Goal: Information Seeking & Learning: Check status

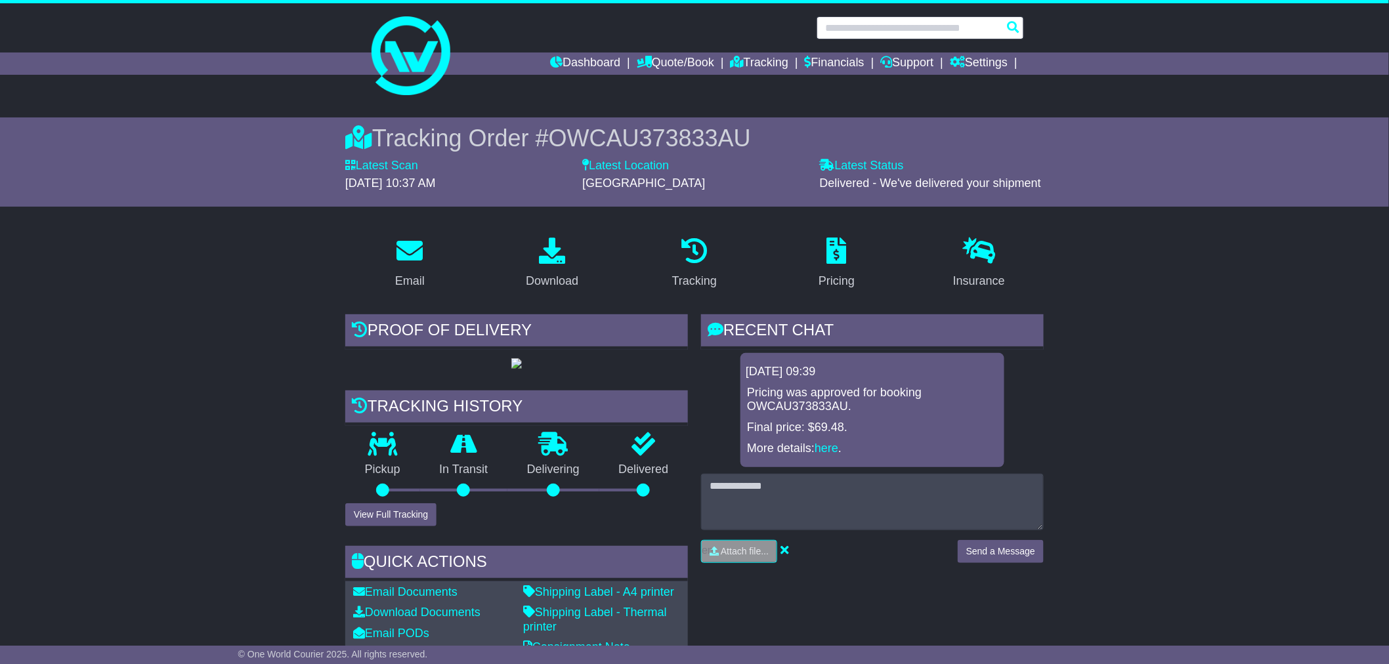
click at [858, 32] on input "text" at bounding box center [919, 27] width 207 height 23
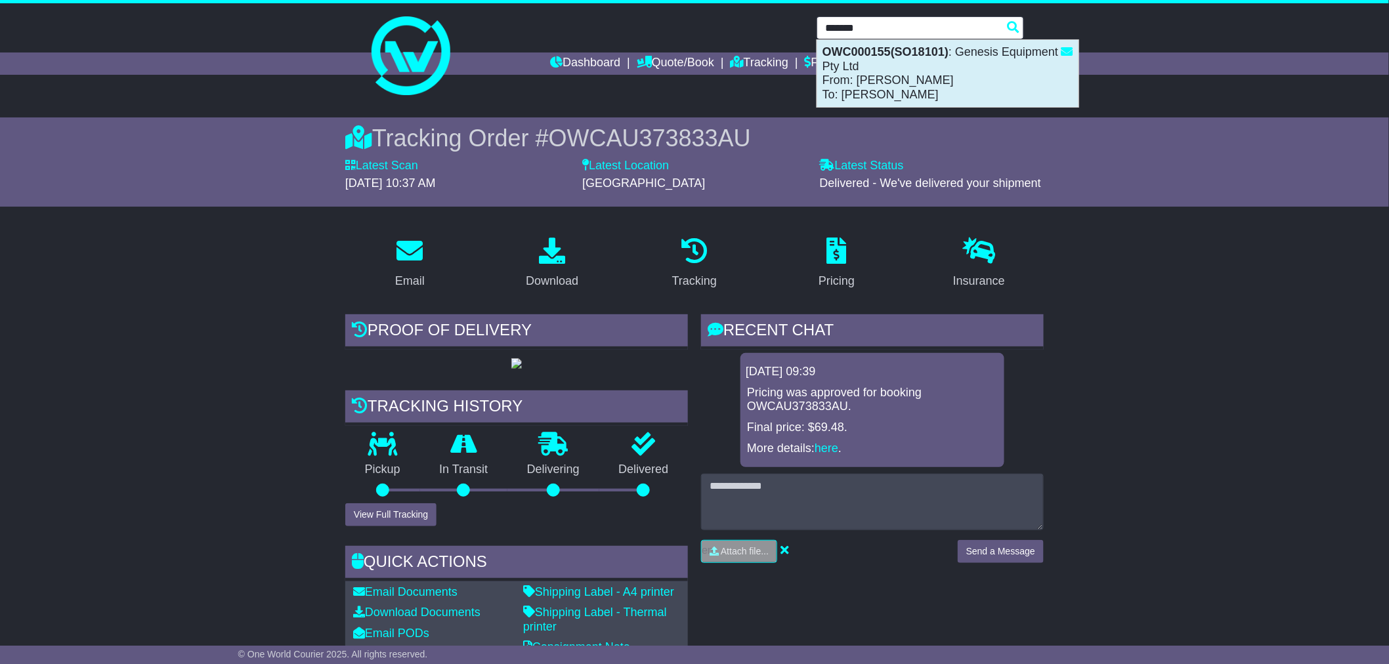
click at [868, 83] on div "OWC000155(SO18101) : Genesis Equipment Pty Ltd From: Jimmy Olive To: Danys Bent…" at bounding box center [947, 73] width 261 height 67
type input "*********"
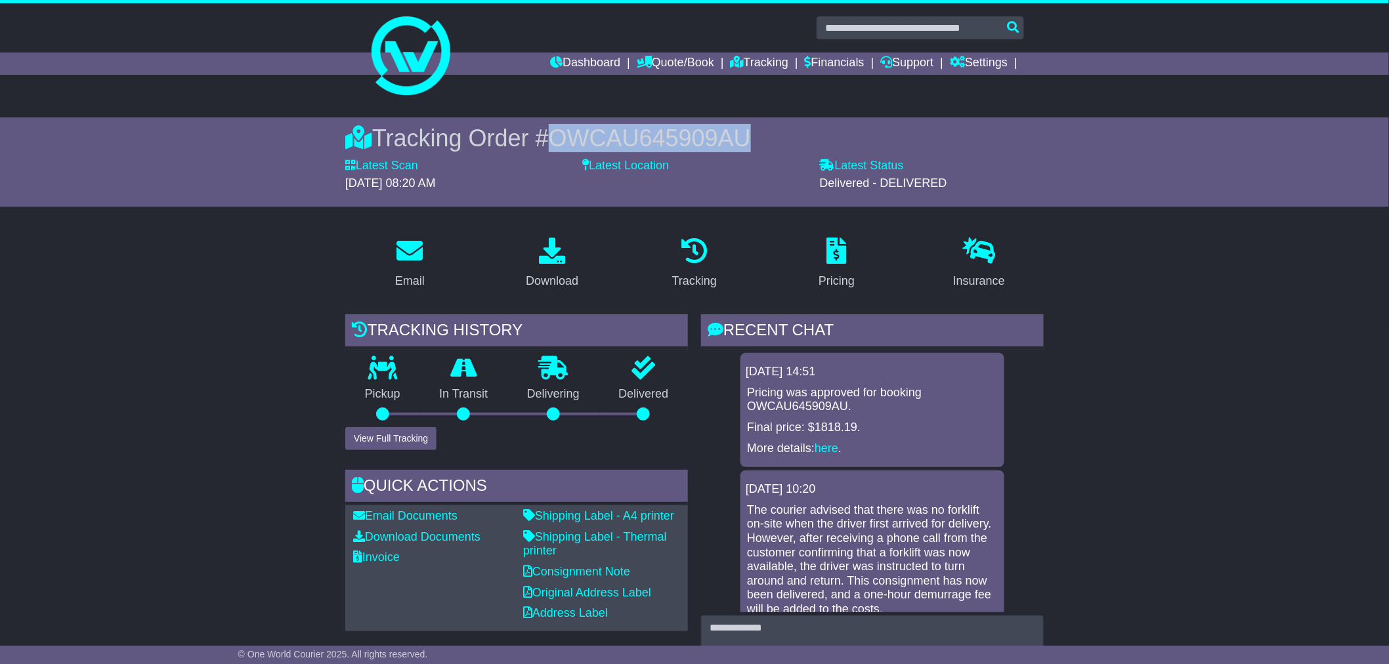
drag, startPoint x: 559, startPoint y: 137, endPoint x: 771, endPoint y: 134, distance: 212.0
click at [771, 134] on div "Tracking Order # OWCAU645909AU" at bounding box center [694, 138] width 698 height 28
copy span "OWCAU645909AU"
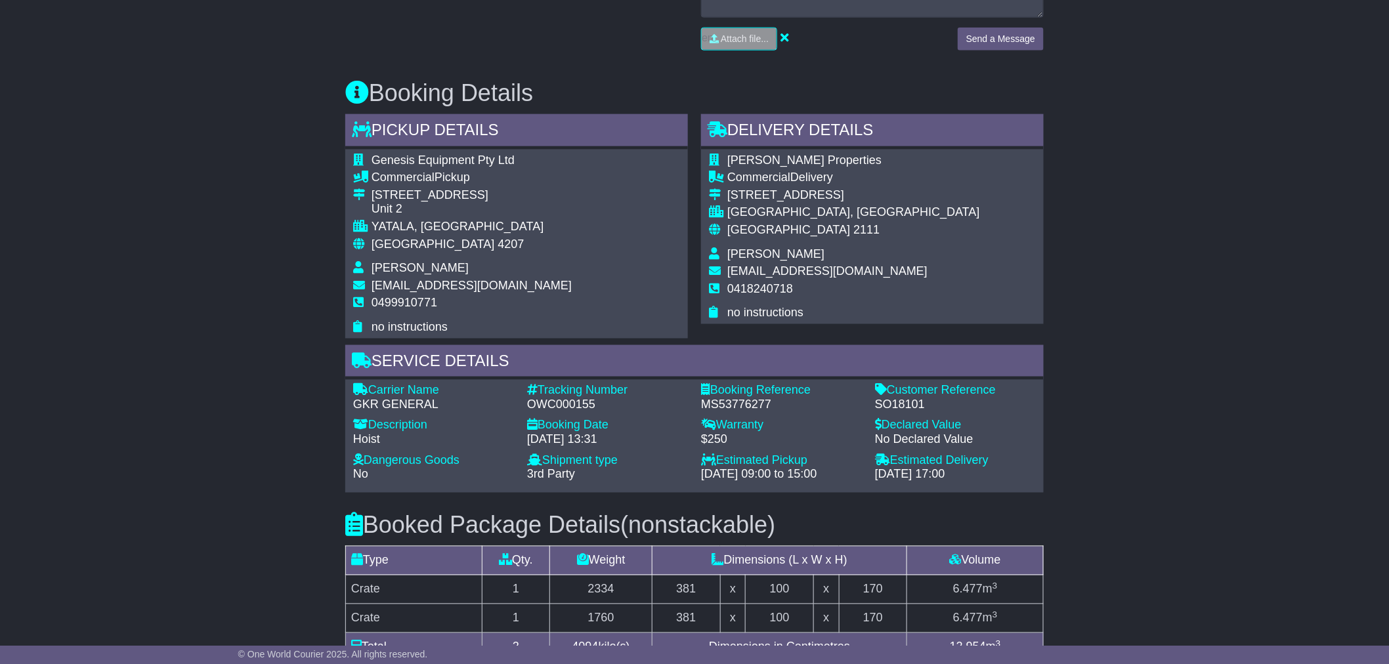
scroll to position [655, 0]
